Goal: Task Accomplishment & Management: Complete application form

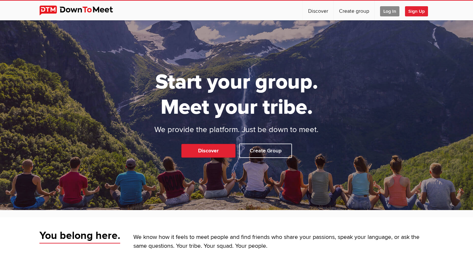
click at [393, 10] on span "Log In" at bounding box center [389, 11] width 19 height 10
click at [390, 13] on span "Log In" at bounding box center [389, 11] width 19 height 10
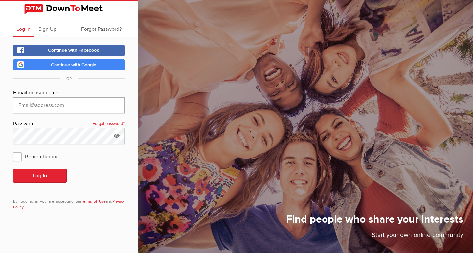
type input "[EMAIL_ADDRESS][DOMAIN_NAME]"
click at [40, 176] on button "Log In" at bounding box center [39, 176] width 53 height 14
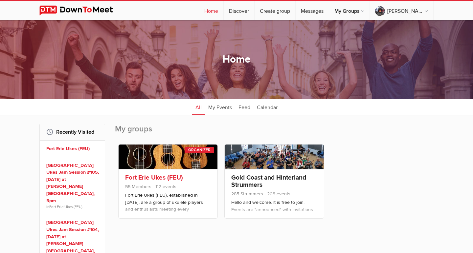
click at [159, 178] on link "Fort Erie Ukes (FEU)" at bounding box center [154, 178] width 58 height 8
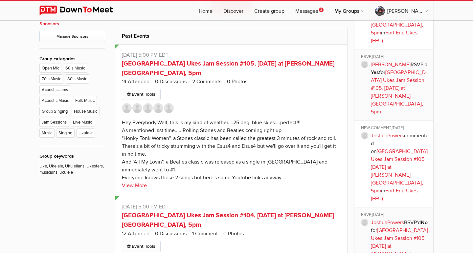
scroll to position [384, 0]
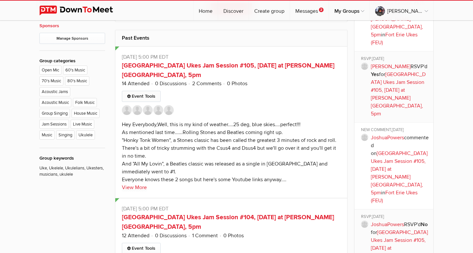
click at [143, 91] on link "Event Tools" at bounding box center [141, 96] width 39 height 11
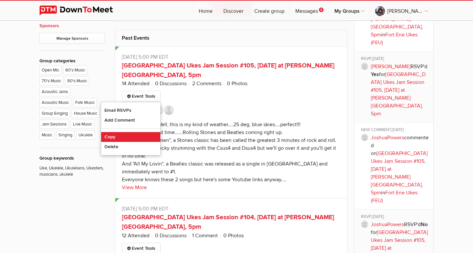
click at [116, 132] on link "Copy" at bounding box center [130, 137] width 59 height 10
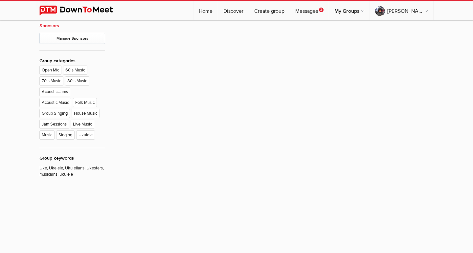
type input "[GEOGRAPHIC_DATA] Ukes Jam Session #105, [DATE] at [PERSON_NAME][GEOGRAPHIC_DAT…"
radio input "false"
radio input "true"
type input "8"
select select "7:00:00"
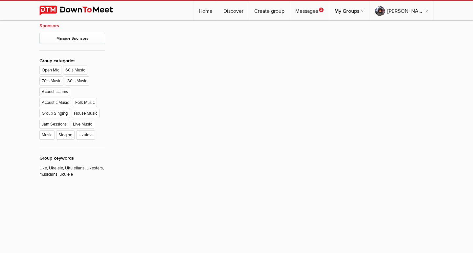
select select "[GEOGRAPHIC_DATA]"
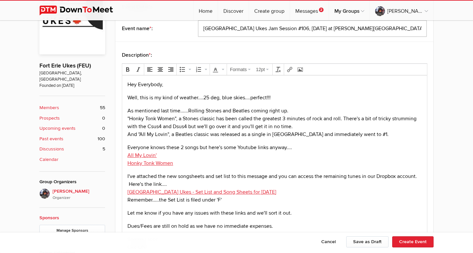
scroll to position [193, 0]
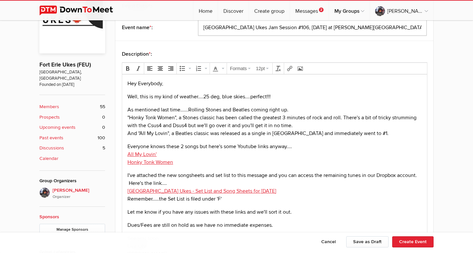
type input "[GEOGRAPHIC_DATA] Ukes Jam Session #106, [DATE] at [PERSON_NAME][GEOGRAPHIC_DAT…"
click at [127, 98] on p "Well, this is my kind of weather....25 deg, blue skies....perfect!!!" at bounding box center [274, 97] width 294 height 8
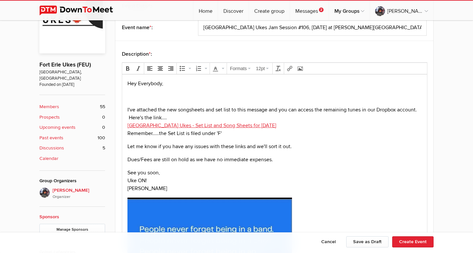
click at [129, 97] on p at bounding box center [274, 97] width 294 height 8
click at [240, 96] on p "Well, haven't we had the most fabulous weather. I want this all year long!!! I …" at bounding box center [274, 97] width 294 height 8
click at [126, 111] on body "Hey Everybody, Well, haven't we had the most fabulous weather. I want this all …" at bounding box center [274, 227] width 299 height 295
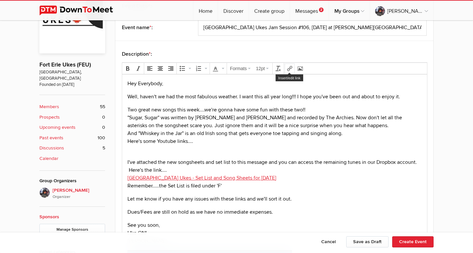
click at [292, 68] on icon "Insert/edit link" at bounding box center [289, 68] width 5 height 5
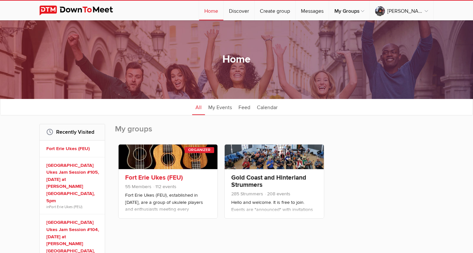
click at [173, 156] on link at bounding box center [167, 157] width 99 height 25
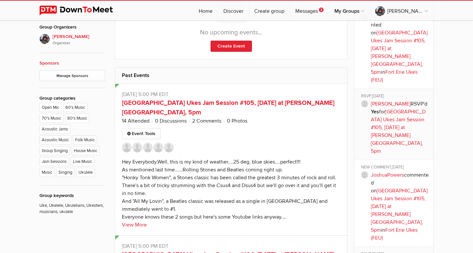
scroll to position [347, 0]
click at [153, 128] on link "Event Tools" at bounding box center [141, 133] width 39 height 11
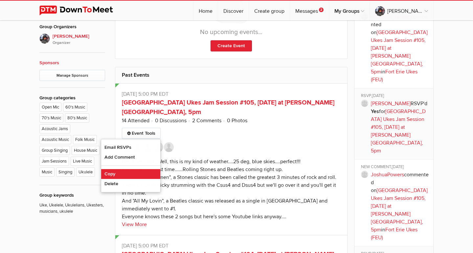
click at [129, 169] on link "Copy" at bounding box center [130, 174] width 59 height 10
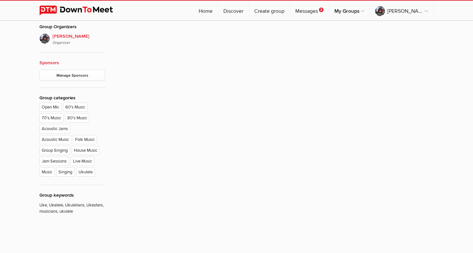
type input "[GEOGRAPHIC_DATA] Ukes Jam Session #105, [DATE] at [PERSON_NAME][GEOGRAPHIC_DAT…"
radio input "false"
radio input "true"
type input "8"
select select "7:00:00"
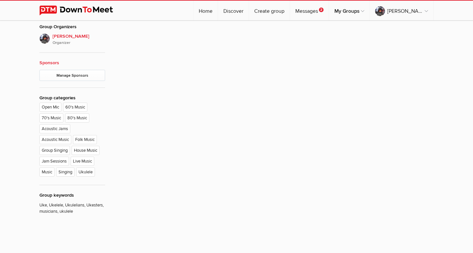
select select "[GEOGRAPHIC_DATA]"
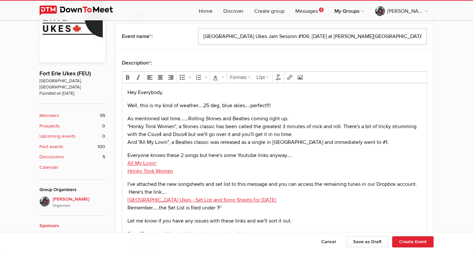
scroll to position [186, 0]
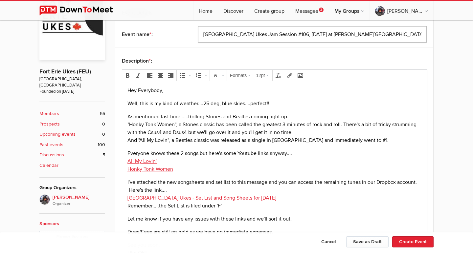
type input "[GEOGRAPHIC_DATA] Ukes Jam Session #106, [DATE] at [PERSON_NAME][GEOGRAPHIC_DAT…"
click at [128, 104] on p "Well, this is my kind of weather....25 deg, blue skies....perfect!!!" at bounding box center [274, 104] width 294 height 8
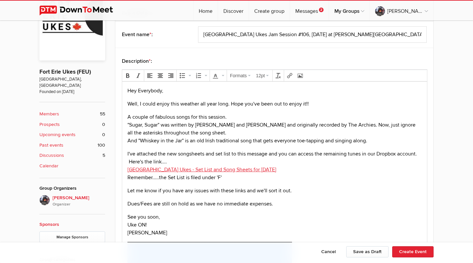
click at [380, 126] on p "A couple of fabulous songs for this session. "Sugar, Sugar" was written by Andy…" at bounding box center [274, 129] width 294 height 32
click at [213, 134] on p "A couple of fabulous songs for this session. "Sugar, Sugar" was written by Andy…" at bounding box center [274, 129] width 294 height 32
click at [372, 141] on p "A couple of fabulous songs for this session. "Sugar, Sugar" was written by Andy…" at bounding box center [274, 129] width 294 height 32
click at [285, 173] on p "I've attached the new songsheets and set list to this message and you can acces…" at bounding box center [274, 166] width 294 height 32
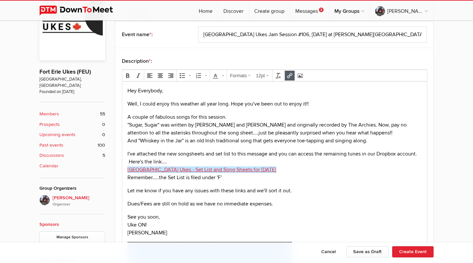
click at [284, 167] on p "I've attached the new songsheets and set list to this message and you can acces…" at bounding box center [274, 166] width 294 height 32
click at [289, 73] on button "Insert/edit link" at bounding box center [289, 75] width 9 height 9
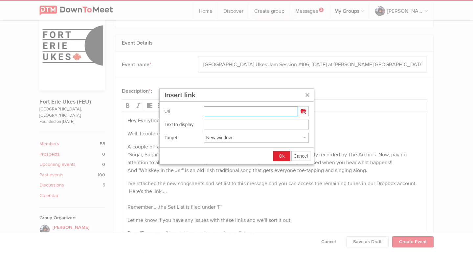
scroll to position [157, 0]
click at [299, 157] on span "Cancel" at bounding box center [300, 156] width 14 height 5
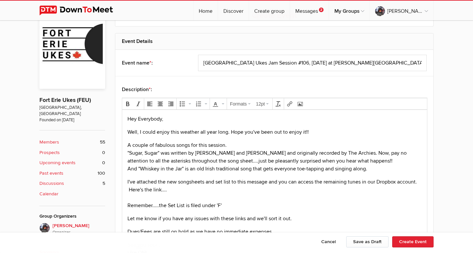
scroll to position [158, 0]
click at [290, 104] on icon "Insert/edit link" at bounding box center [289, 103] width 5 height 5
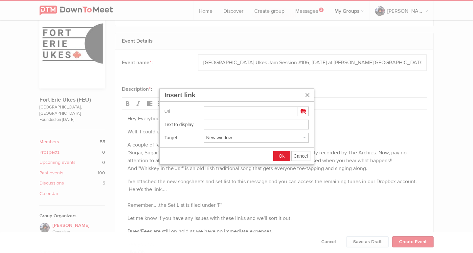
type input "https://www.dropbox.com/scl/fo/1i792ext02e6nzaz6lfyl/h?rlkey=tdkd97k1n171jc7zg2…"
click at [205, 126] on input "https://www.dropbox.com/scl/fo/1i792ext02e6nzaz6lfyl/h?rlkey=tdkd97k1n171jc7zg2…" at bounding box center [256, 125] width 105 height 10
type input "Fort Erie Ukes - Song Sheets and Set List for September 25, 2025"
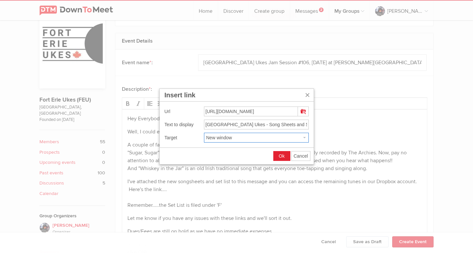
click at [282, 157] on span "Ok" at bounding box center [282, 156] width 6 height 5
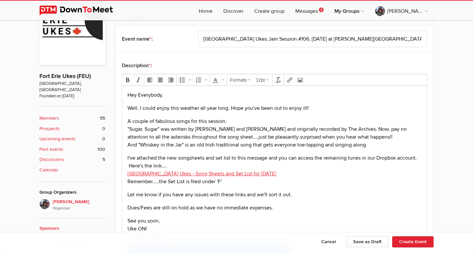
scroll to position [196, 0]
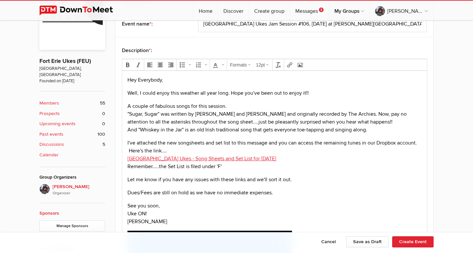
click at [245, 181] on p "Let me know if you have any issues with these links and we'll sort it out." at bounding box center [274, 180] width 294 height 8
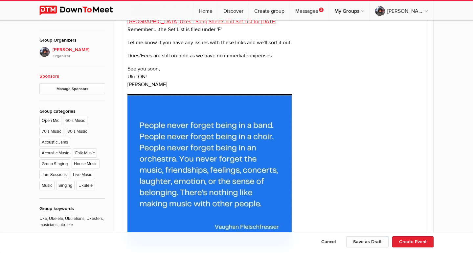
scroll to position [333, 0]
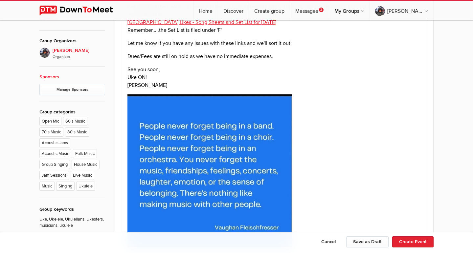
click at [257, 196] on img at bounding box center [209, 171] width 164 height 153
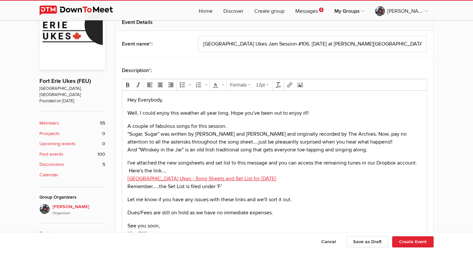
scroll to position [178, 0]
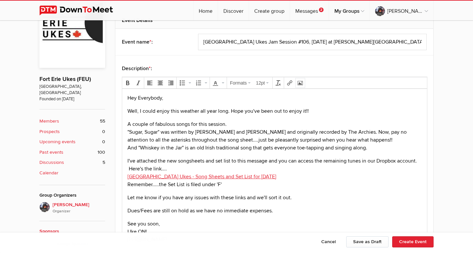
click at [301, 84] on icon "Insert/edit image" at bounding box center [299, 82] width 5 height 5
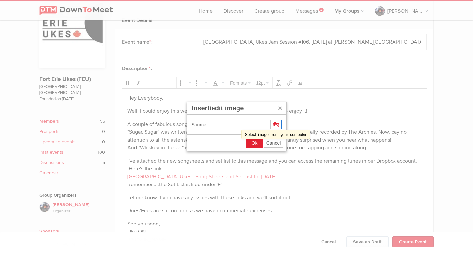
click at [277, 125] on icon "Insert/edit image" at bounding box center [275, 124] width 5 height 5
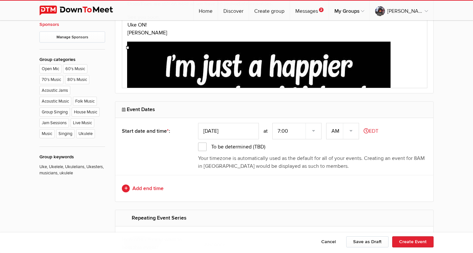
scroll to position [378, 0]
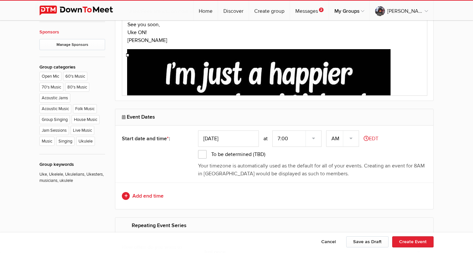
click at [382, 58] on img at bounding box center [258, 207] width 263 height 315
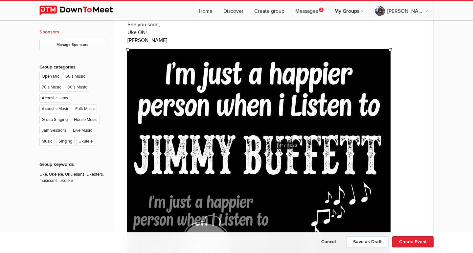
drag, startPoint x: 390, startPoint y: 50, endPoint x: 274, endPoint y: 140, distance: 147.0
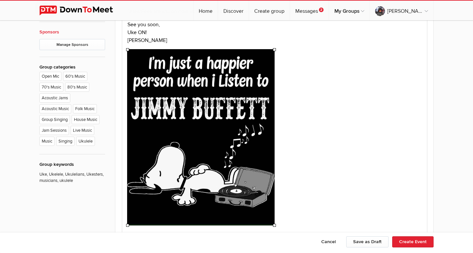
click at [317, 94] on p at bounding box center [274, 139] width 294 height 178
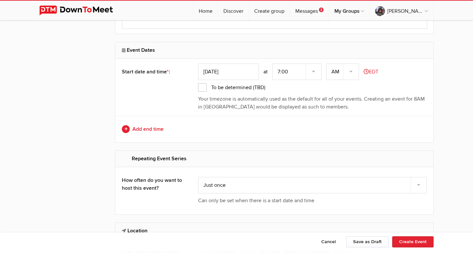
scroll to position [611, 0]
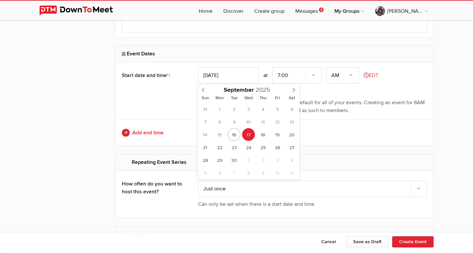
click at [248, 75] on input "[DATE]" at bounding box center [228, 75] width 61 height 16
type input "Sep 25, 2025"
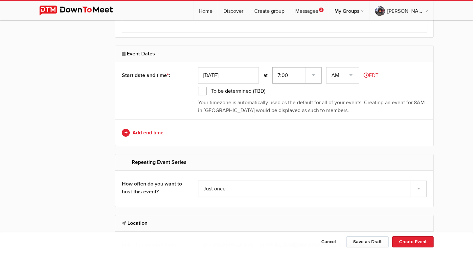
select select "5:00:00"
select select "PM"
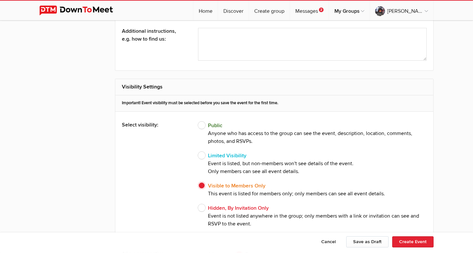
scroll to position [1198, 0]
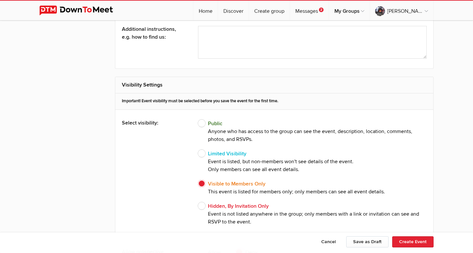
click at [202, 121] on span "Public Anyone who has access to the group can see the event, description, locat…" at bounding box center [312, 132] width 228 height 24
click at [198, 120] on input "Public Anyone who has access to the group can see the event, description, locat…" at bounding box center [198, 119] width 0 height 0
radio input "true"
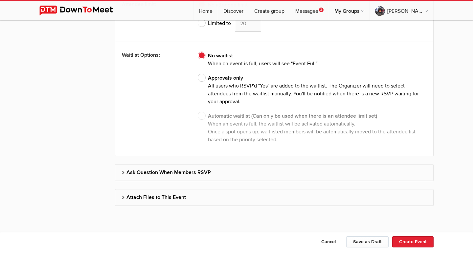
scroll to position [1797, 0]
click at [160, 196] on h2 "Attach Files to This Event" at bounding box center [274, 198] width 305 height 16
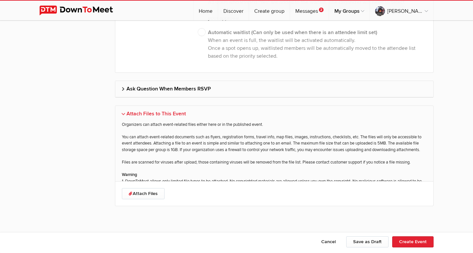
scroll to position [1880, 0]
click at [152, 194] on link "Attach Files" at bounding box center [143, 194] width 43 height 11
type input "C:\fakepath\Fort Erie Ukes Set List #106 - Sept. 25, 2025.pdf"
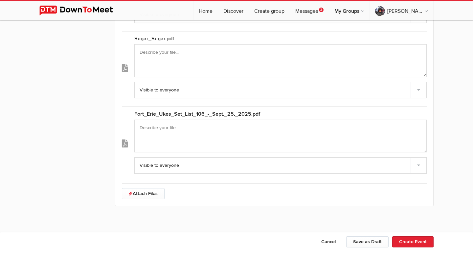
scroll to position [2109, 0]
click at [412, 243] on button "Create Event" at bounding box center [412, 242] width 41 height 11
